Goal: Task Accomplishment & Management: Manage account settings

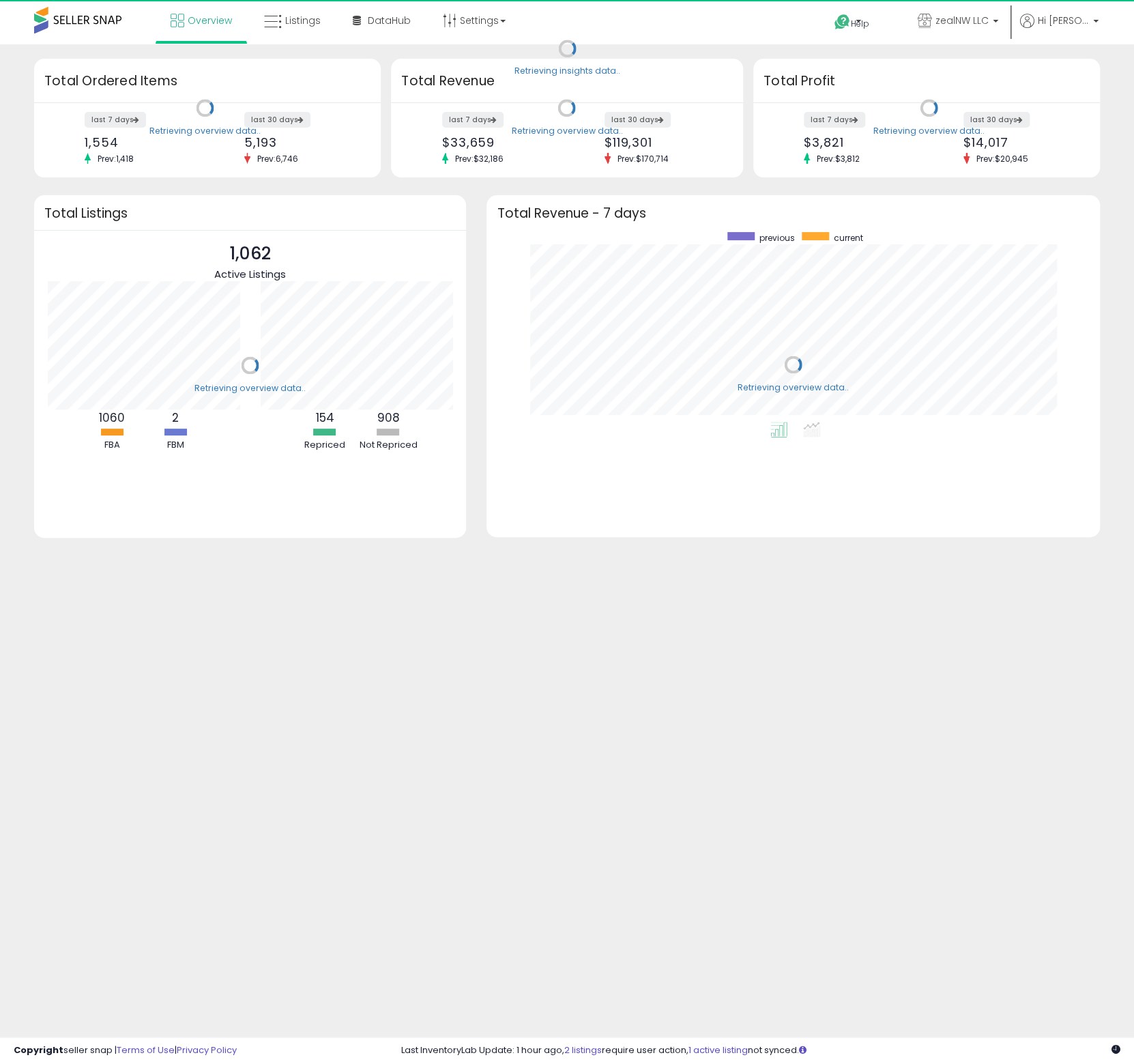
scroll to position [189, 585]
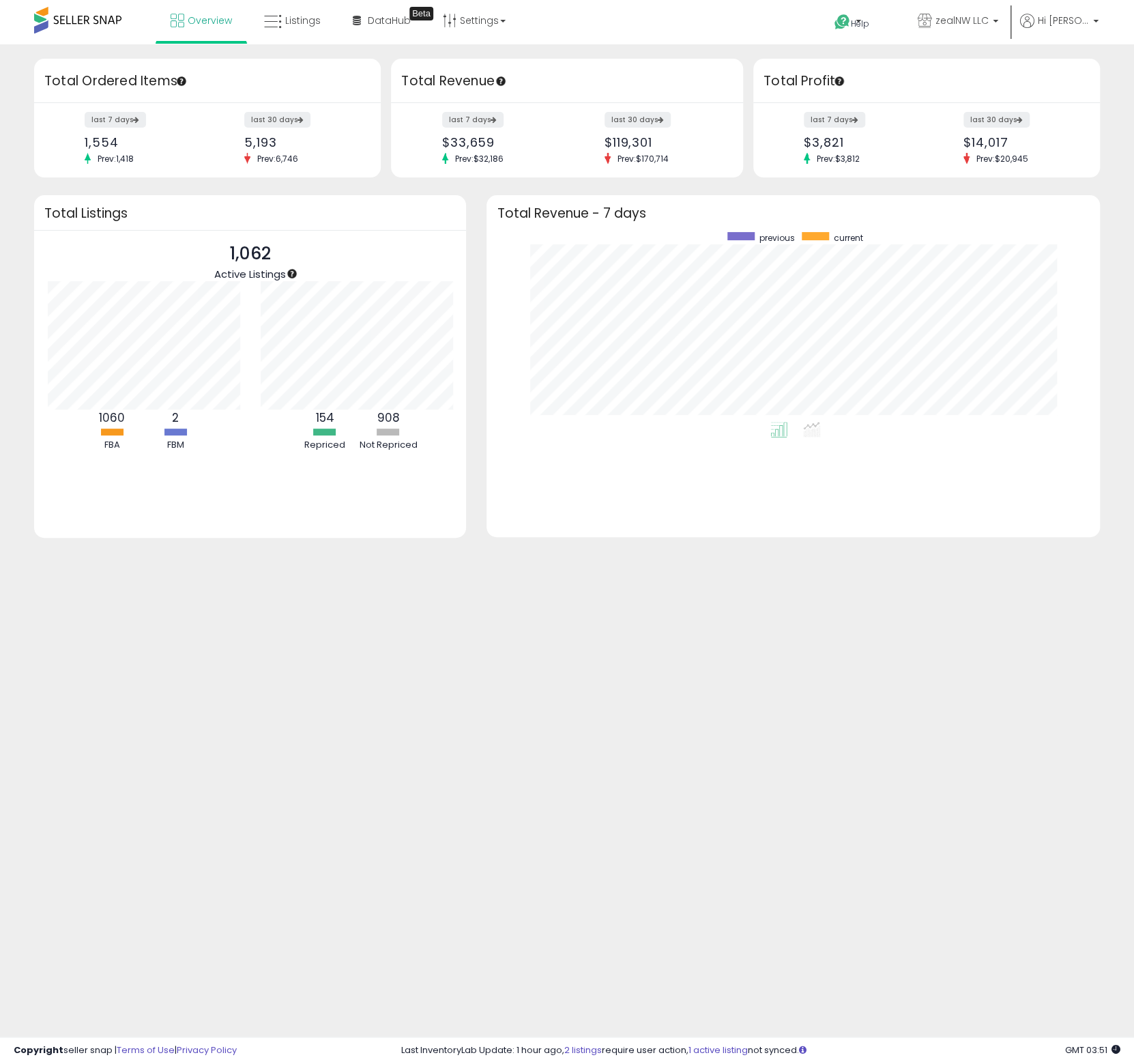
click at [488, 643] on body "Unable to login Retrieving listings data.. has not yet accepted the Terms of Us…" at bounding box center [567, 532] width 1134 height 1064
click at [339, 22] on li "DataHub Beta" at bounding box center [381, 22] width 88 height 44
click at [269, 30] on icon at bounding box center [273, 22] width 18 height 18
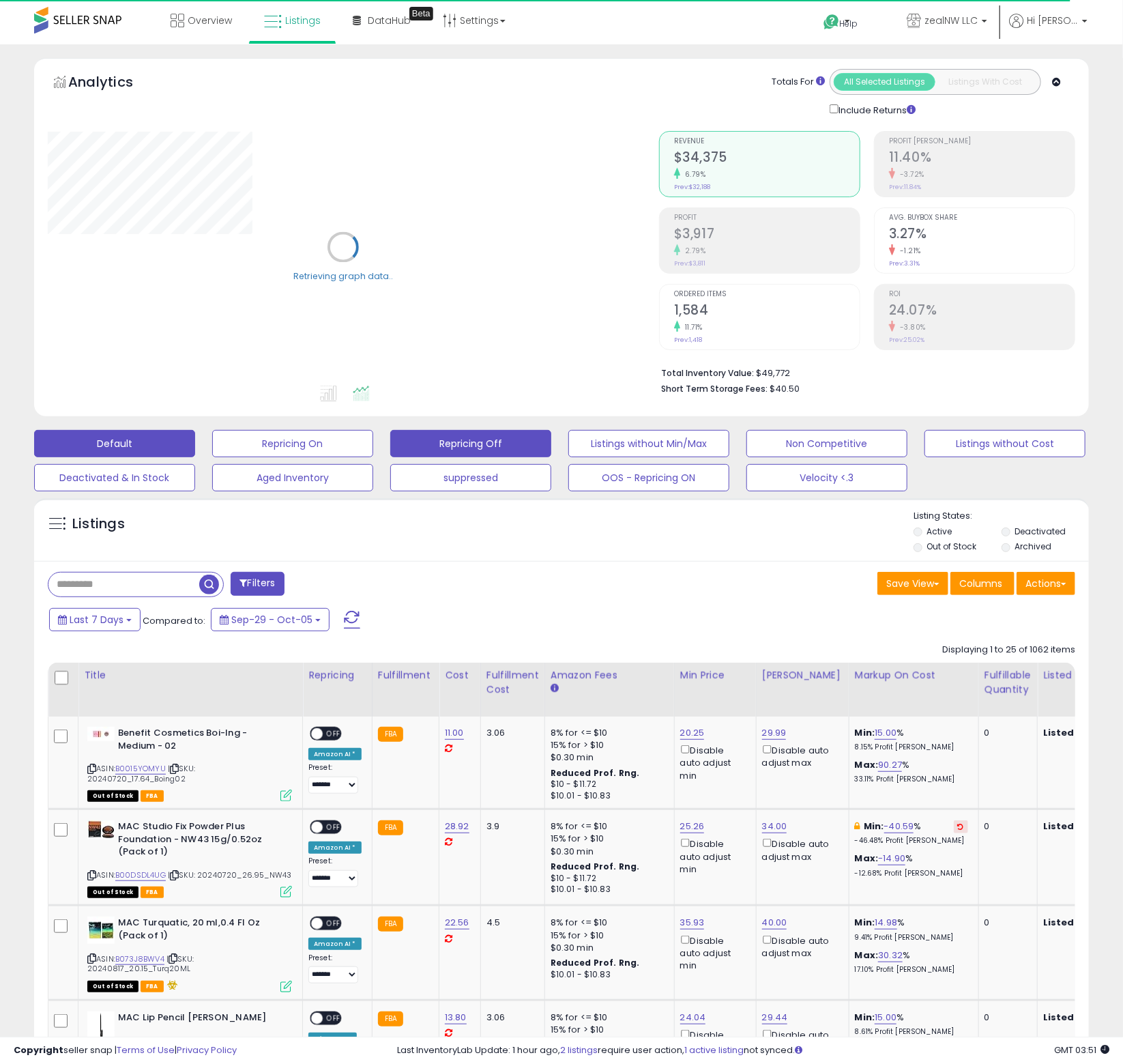
click at [466, 445] on button "Repricing Off" at bounding box center [470, 443] width 161 height 27
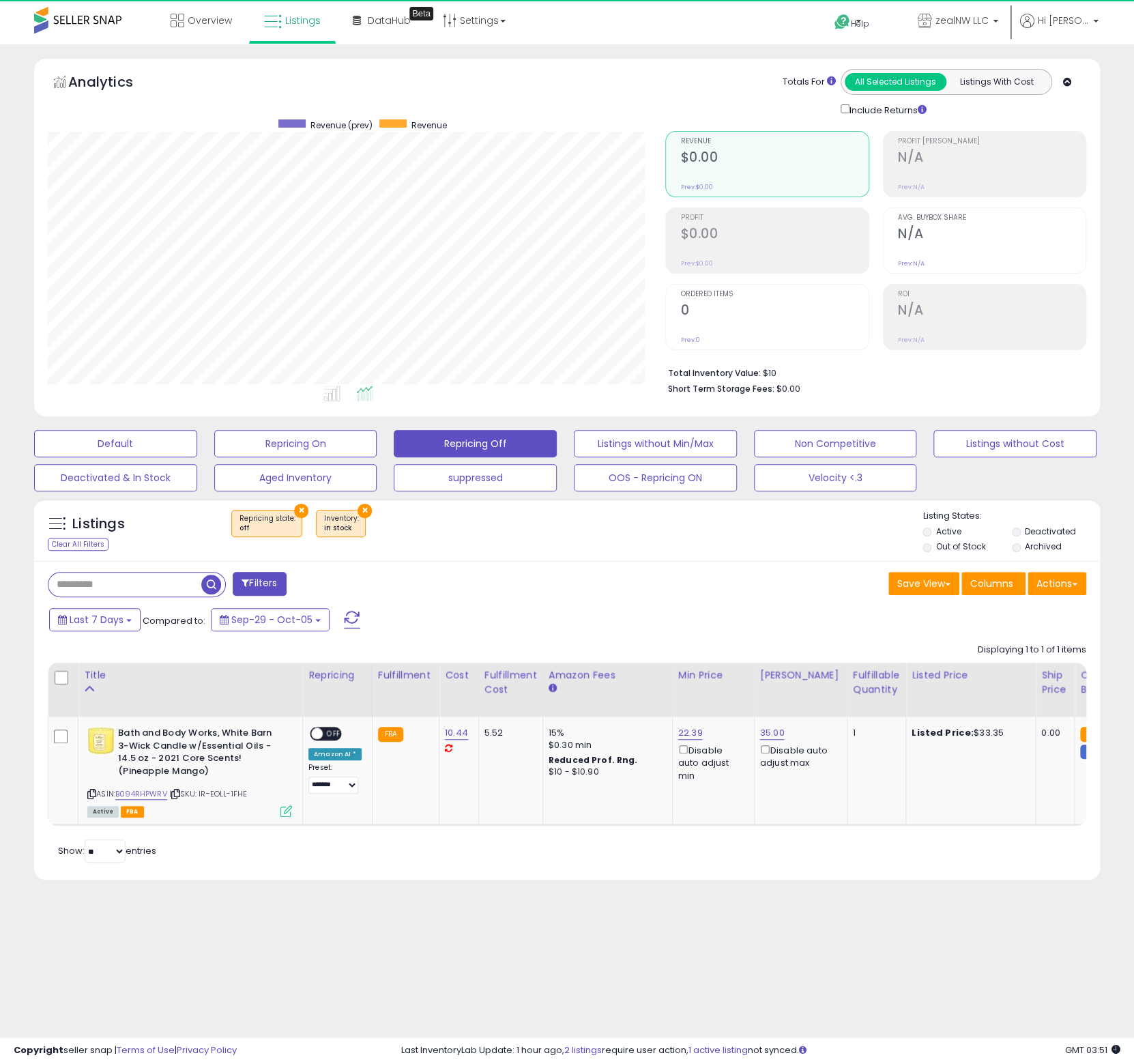
scroll to position [279, 618]
click at [303, 807] on td "**********" at bounding box center [337, 770] width 69 height 108
click at [287, 813] on icon at bounding box center [285, 810] width 11 height 11
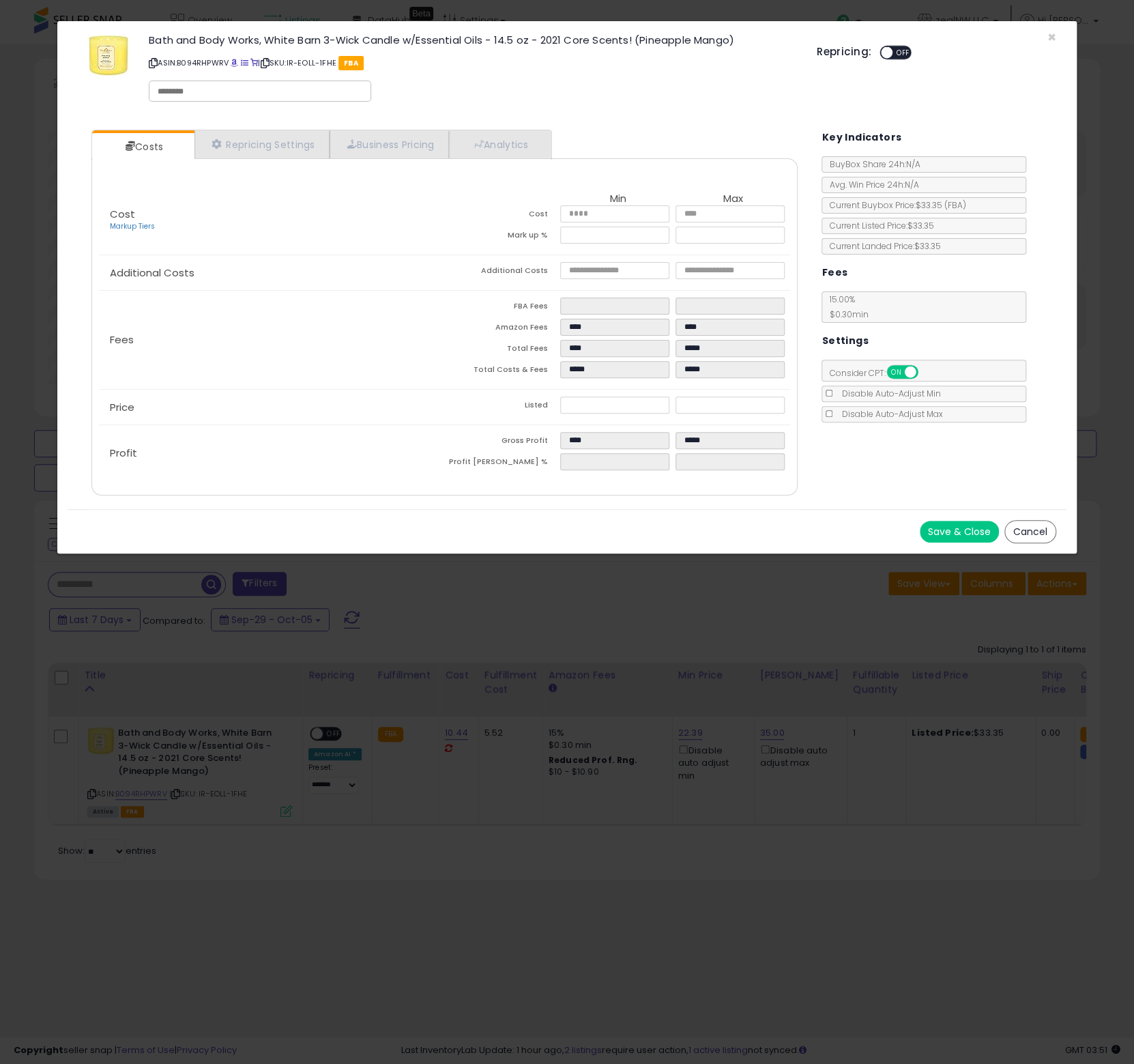
click at [933, 526] on button "Save & Close" at bounding box center [959, 531] width 79 height 22
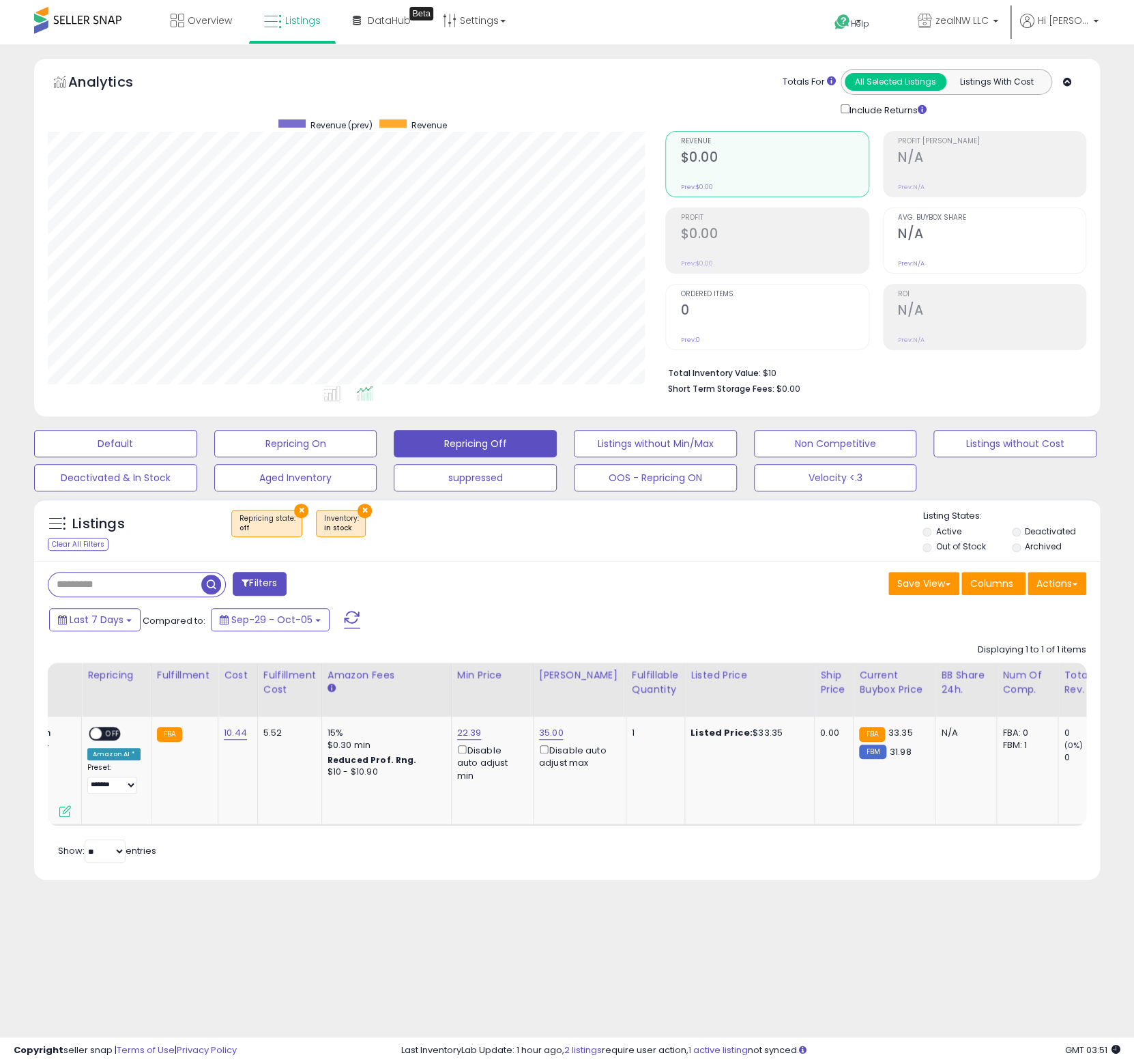
scroll to position [0, 0]
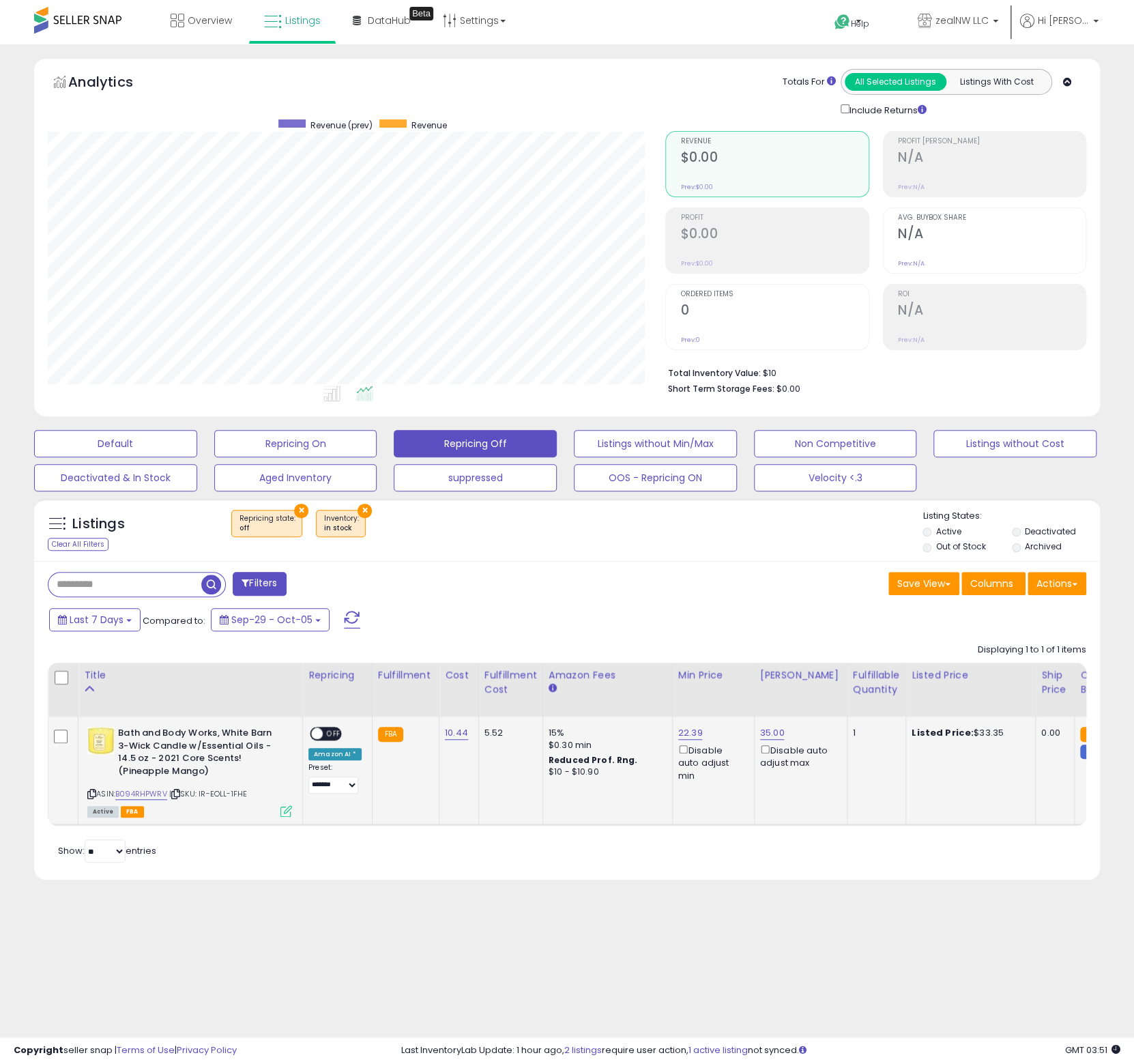
click at [330, 735] on span "OFF" at bounding box center [333, 734] width 22 height 11
